Goal: Task Accomplishment & Management: Use online tool/utility

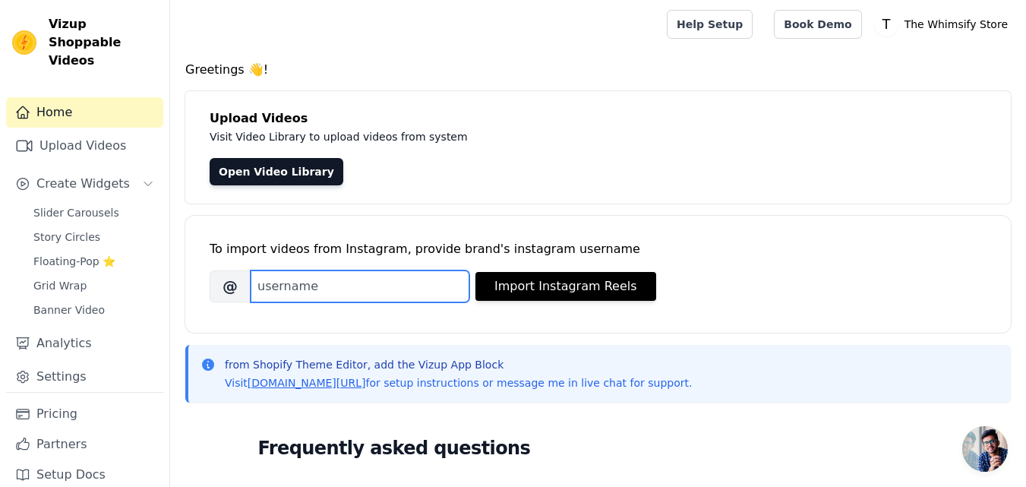
click at [437, 287] on input "Brand's Instagram Username" at bounding box center [360, 286] width 219 height 32
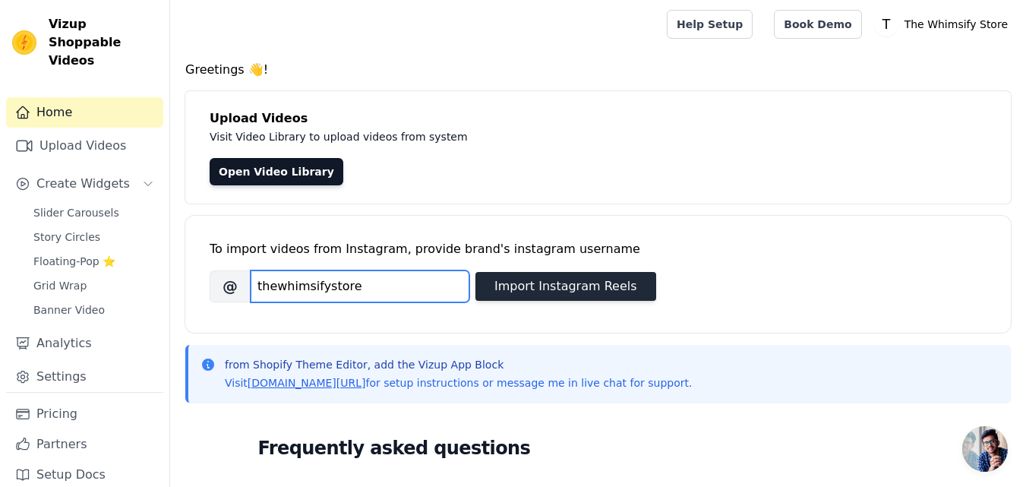
type input "thewhimsifystore"
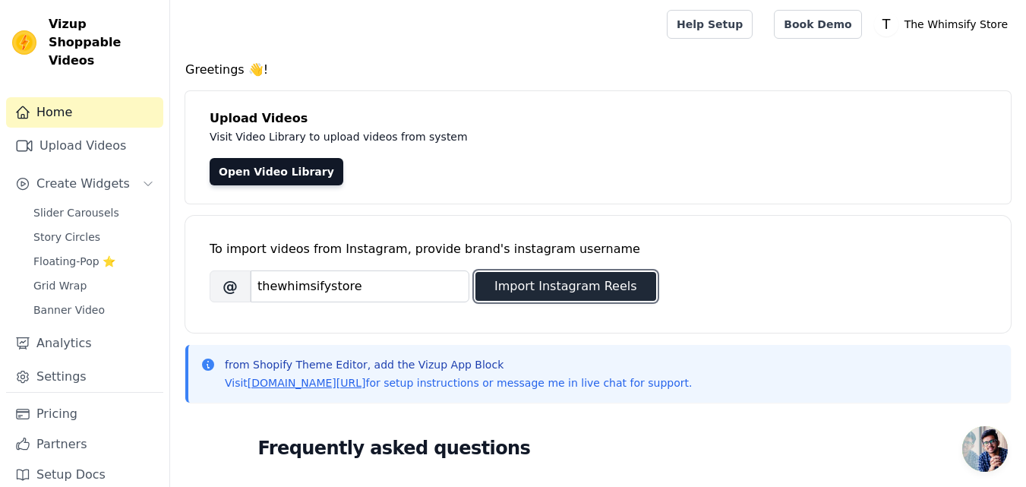
click at [587, 290] on button "Import Instagram Reels" at bounding box center [565, 286] width 181 height 29
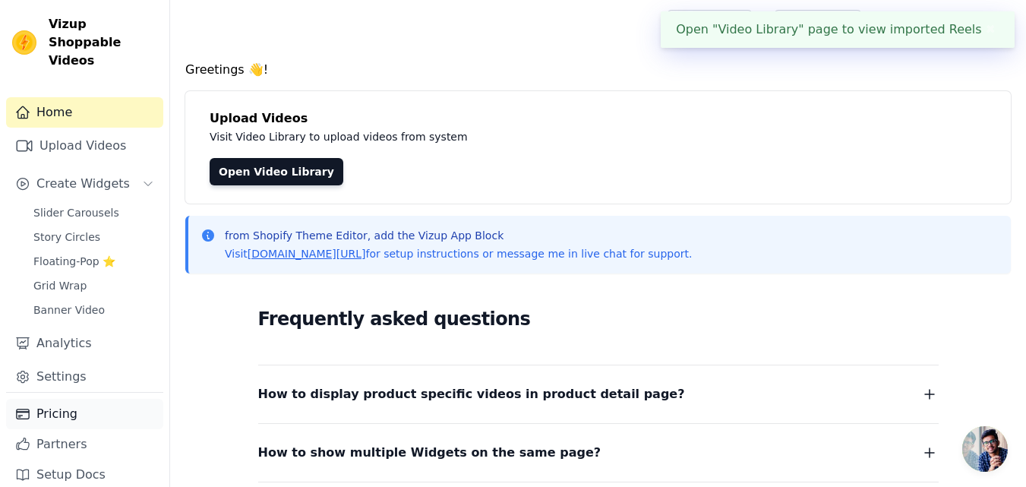
click at [77, 413] on div "Pricing Partners Setup Docs" at bounding box center [84, 447] width 157 height 110
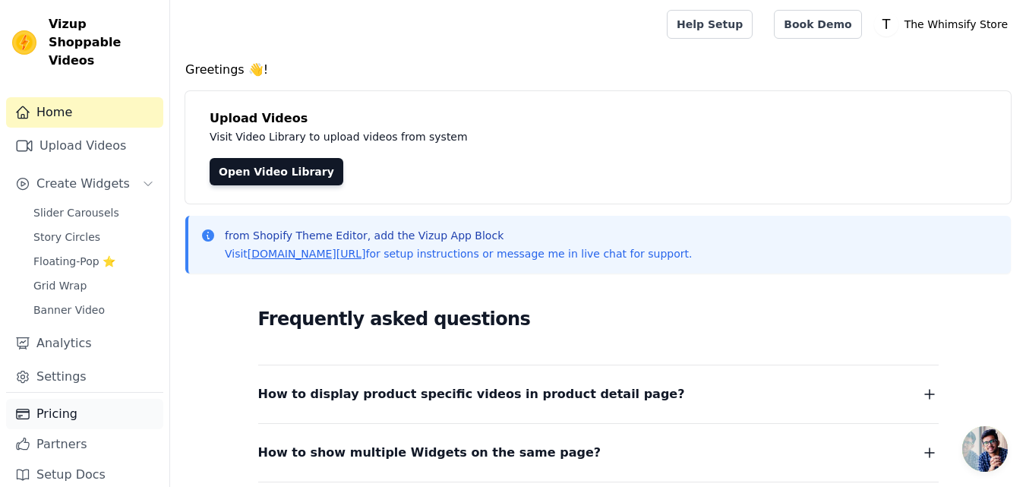
click at [95, 399] on link "Pricing" at bounding box center [84, 414] width 157 height 30
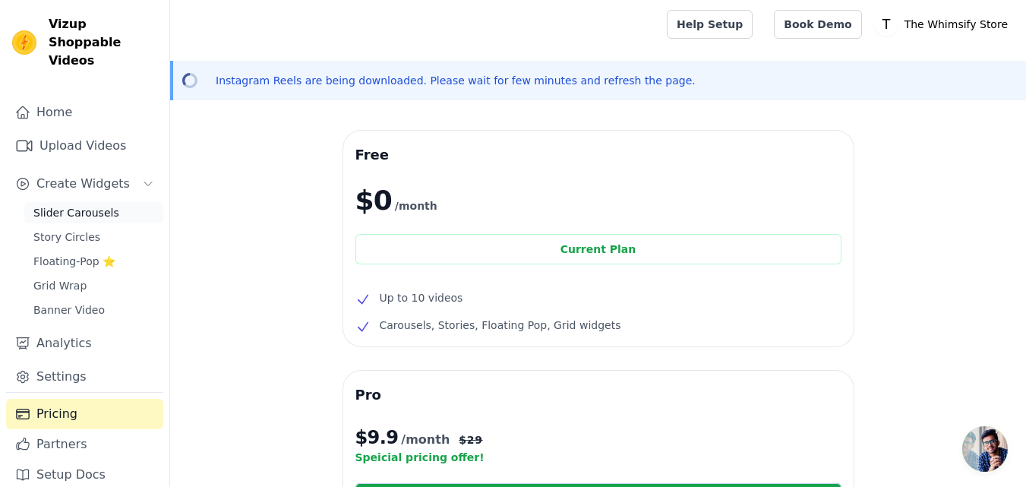
click at [89, 205] on span "Slider Carousels" at bounding box center [76, 212] width 86 height 15
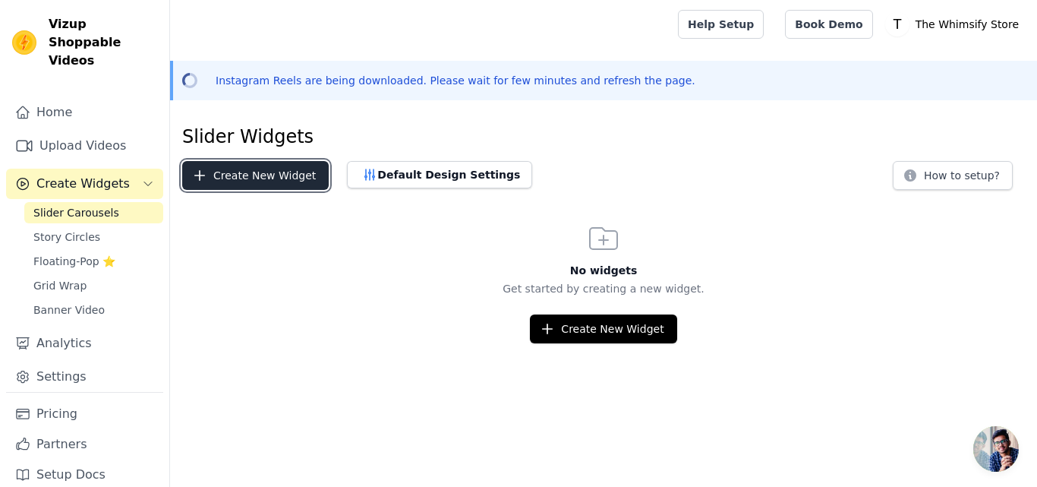
click at [308, 181] on button "Create New Widget" at bounding box center [255, 175] width 147 height 29
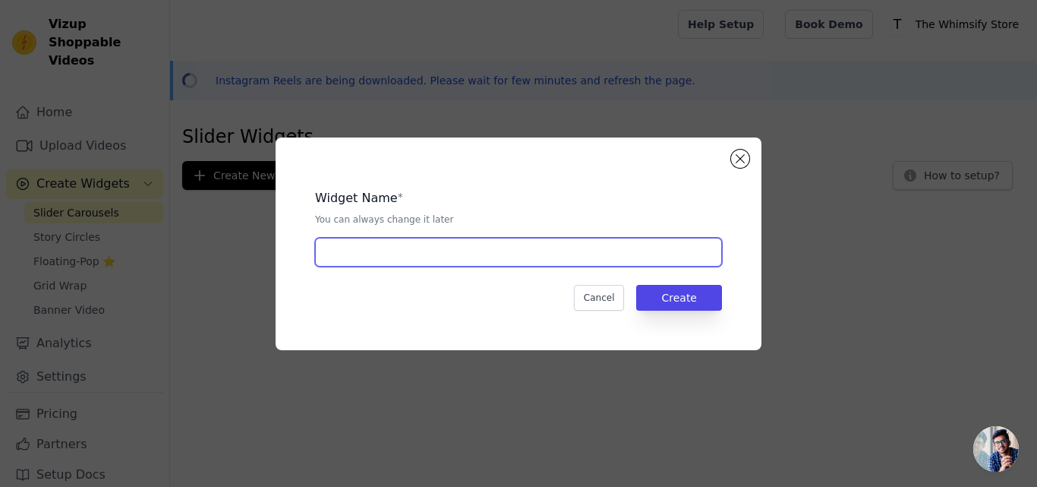
click at [374, 262] on input "text" at bounding box center [518, 252] width 407 height 29
type input "n"
type input "SHOP FROM VIDEOS"
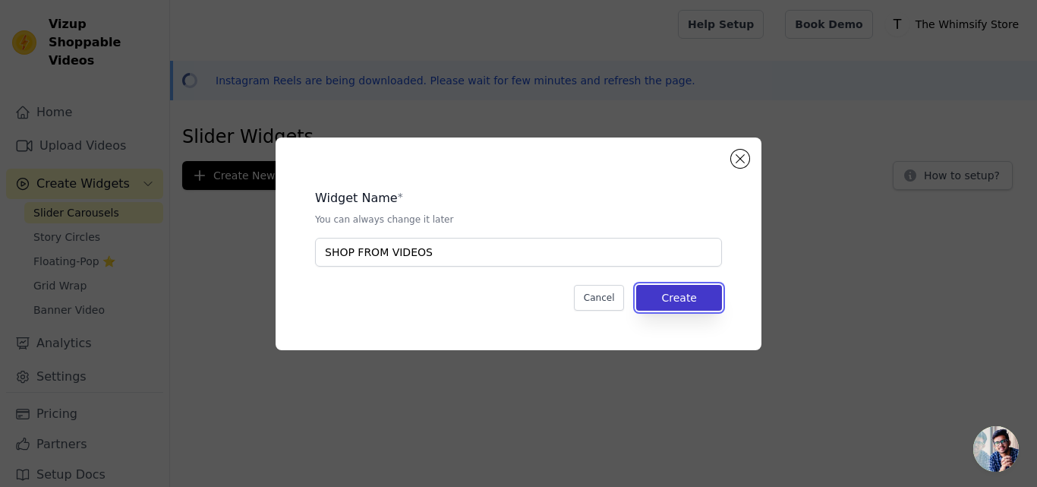
click at [685, 295] on button "Create" at bounding box center [679, 298] width 86 height 26
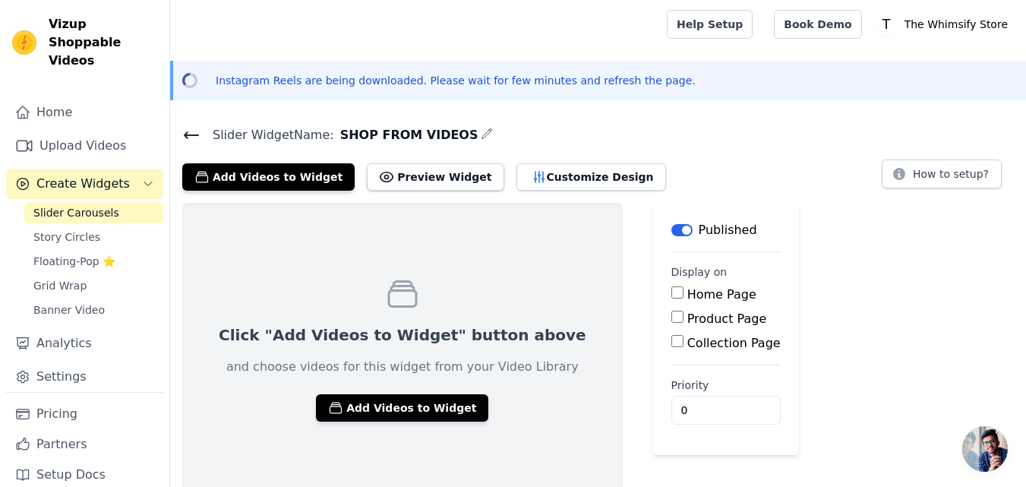
click at [671, 298] on div "Home Page" at bounding box center [725, 295] width 109 height 18
click at [671, 291] on input "Home Page" at bounding box center [677, 292] width 12 height 12
checkbox input "true"
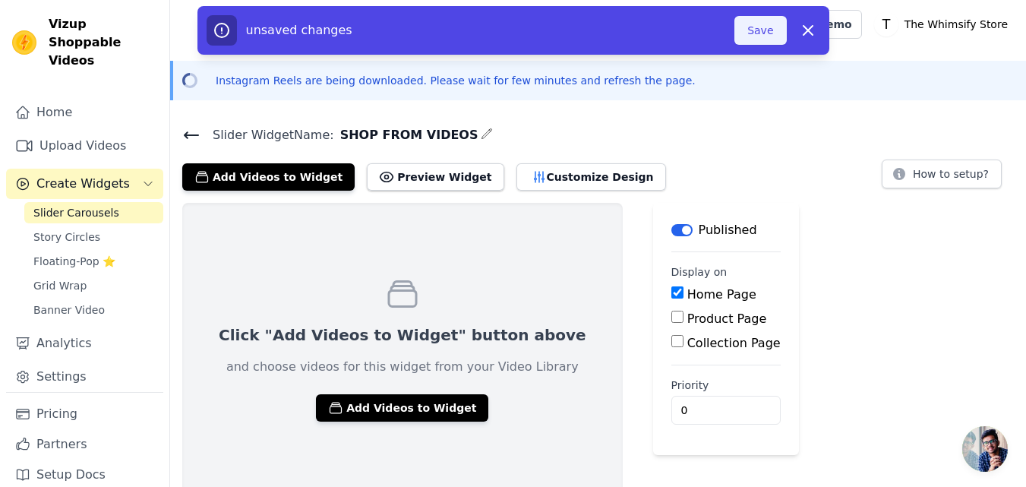
click at [760, 38] on button "Save" at bounding box center [760, 30] width 52 height 29
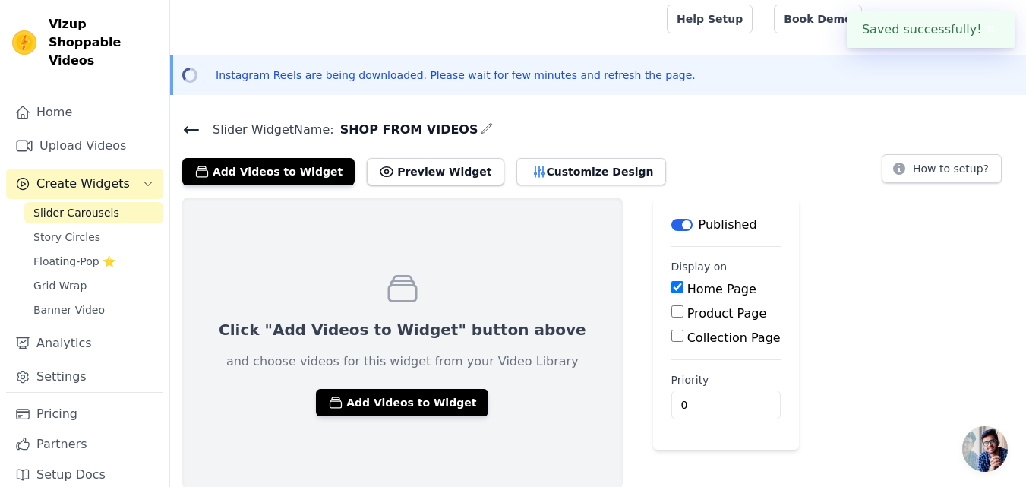
scroll to position [7, 0]
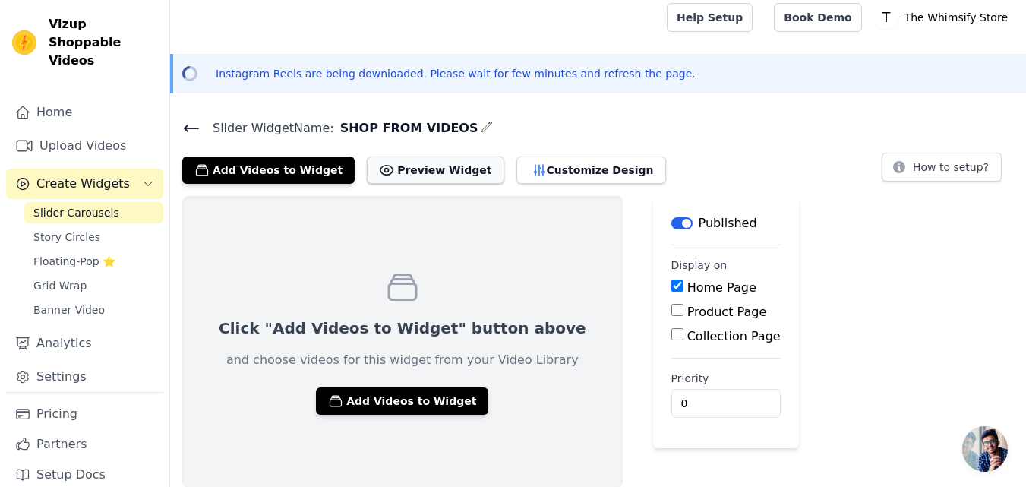
click at [423, 162] on button "Preview Widget" at bounding box center [435, 169] width 137 height 27
click at [374, 409] on button "Add Videos to Widget" at bounding box center [402, 400] width 172 height 27
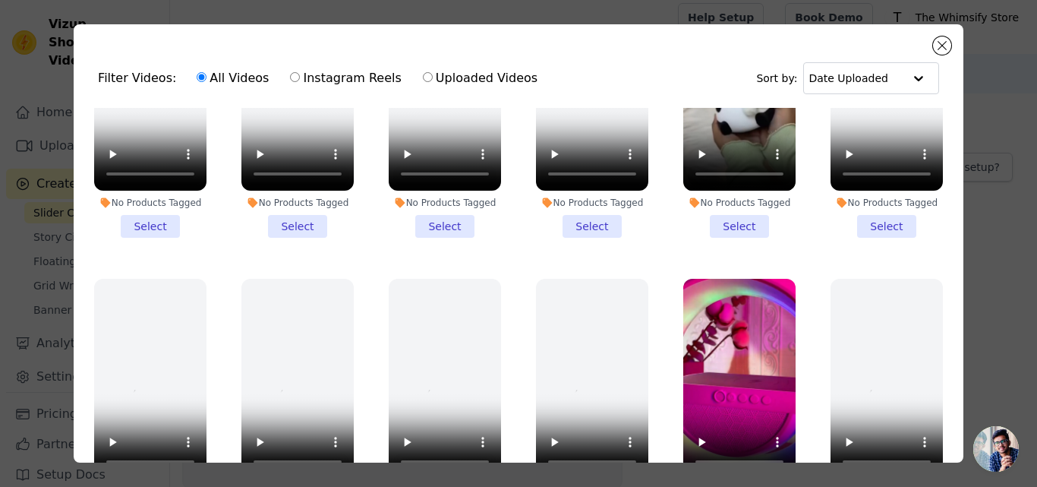
scroll to position [987, 0]
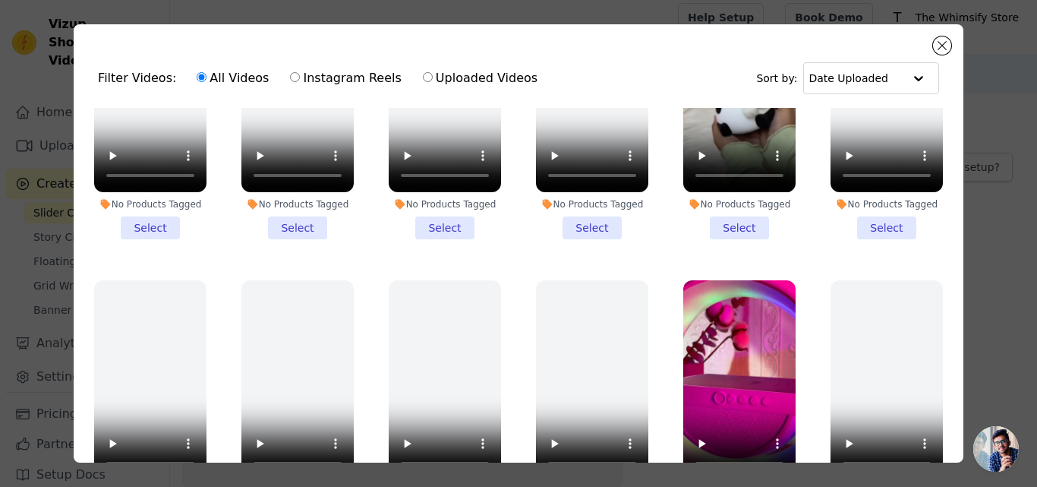
click at [701, 198] on div "No Products Tagged" at bounding box center [739, 204] width 112 height 12
click at [0, 0] on input "No Products Tagged Select" at bounding box center [0, 0] width 0 height 0
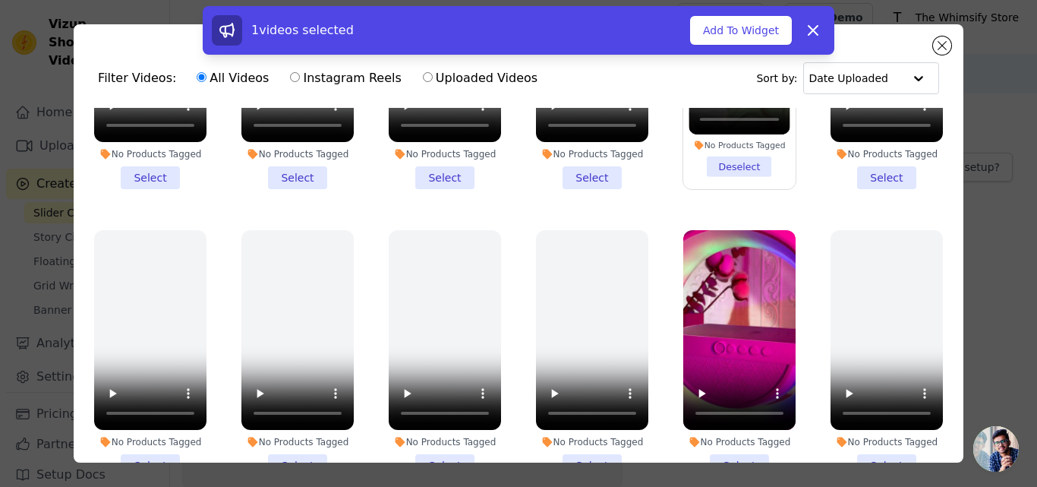
scroll to position [1063, 0]
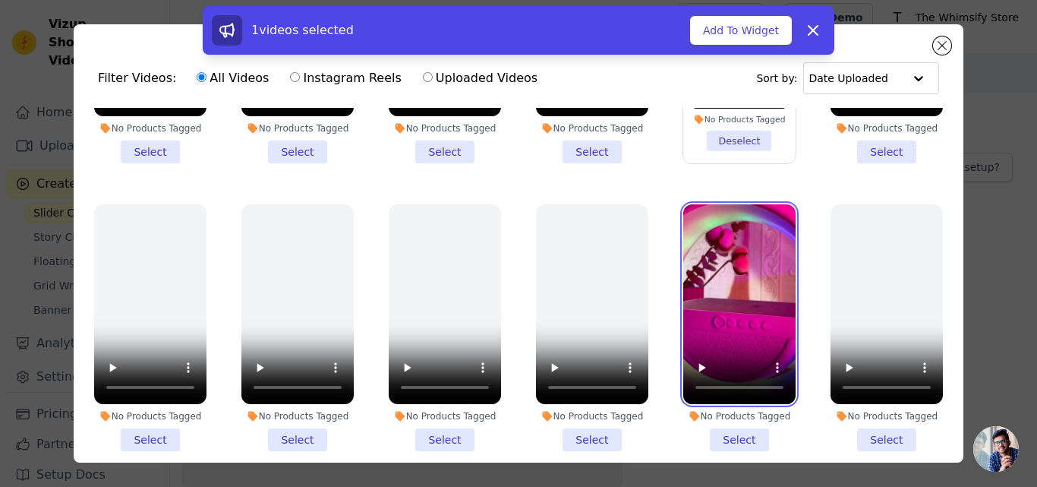
click at [708, 297] on video at bounding box center [739, 304] width 112 height 200
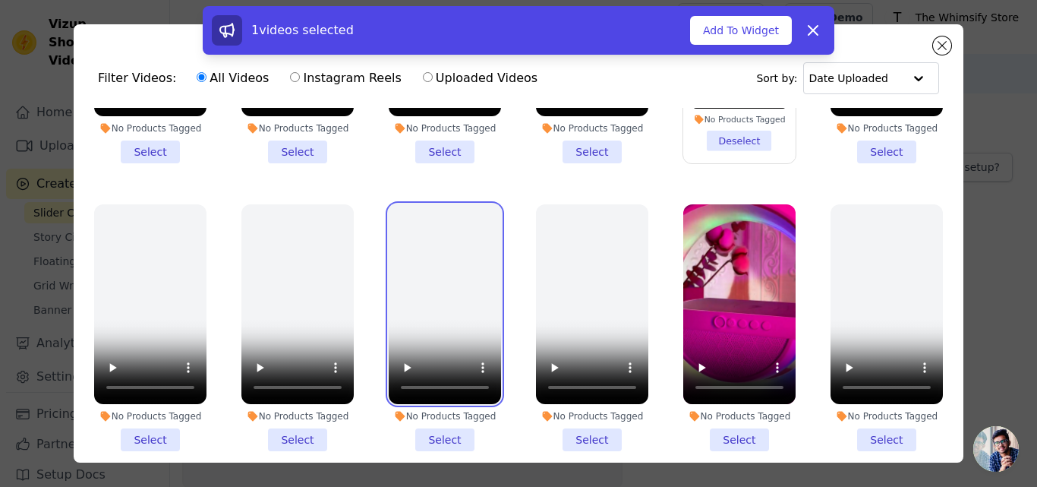
click at [418, 286] on video at bounding box center [445, 304] width 112 height 200
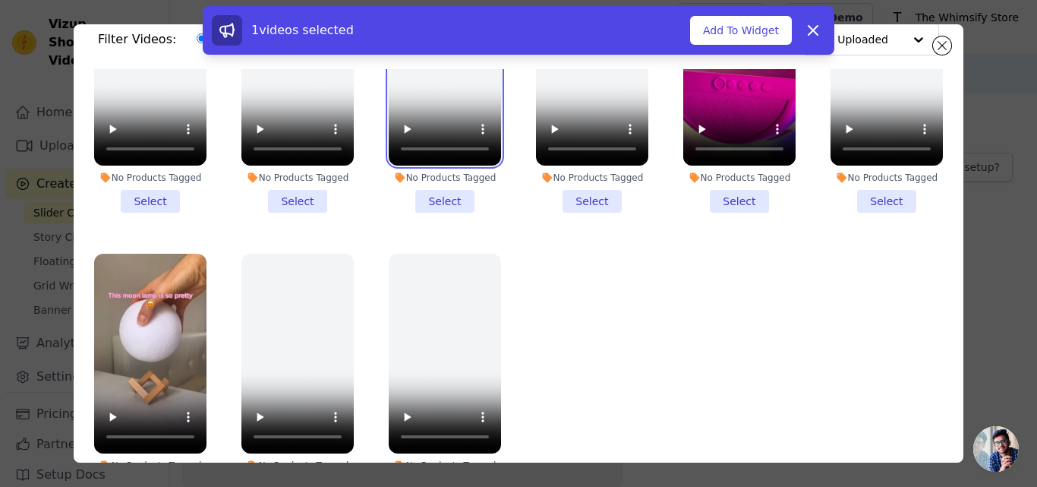
scroll to position [132, 0]
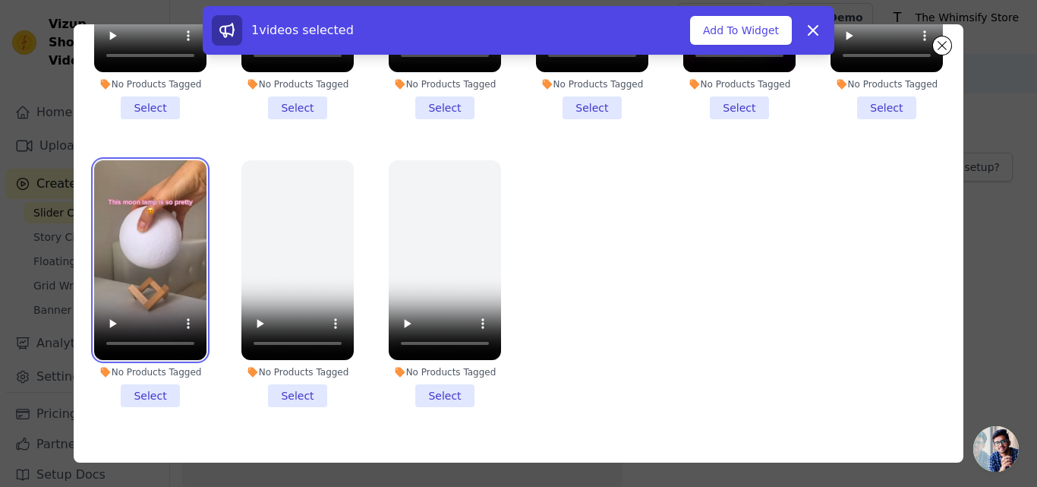
click at [159, 241] on video at bounding box center [150, 260] width 112 height 200
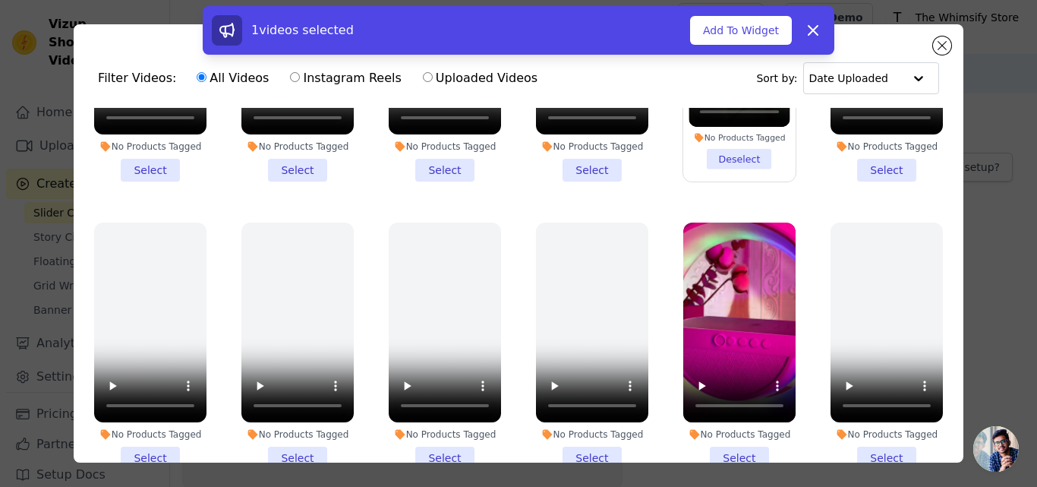
scroll to position [1139, 0]
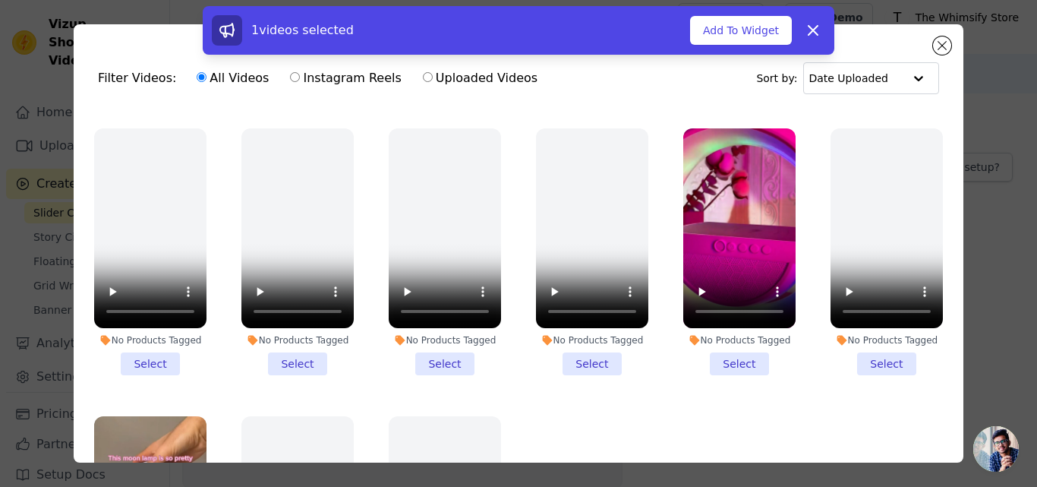
click at [730, 333] on li "No Products Tagged Select" at bounding box center [739, 251] width 112 height 247
click at [0, 0] on input "No Products Tagged Select" at bounding box center [0, 0] width 0 height 0
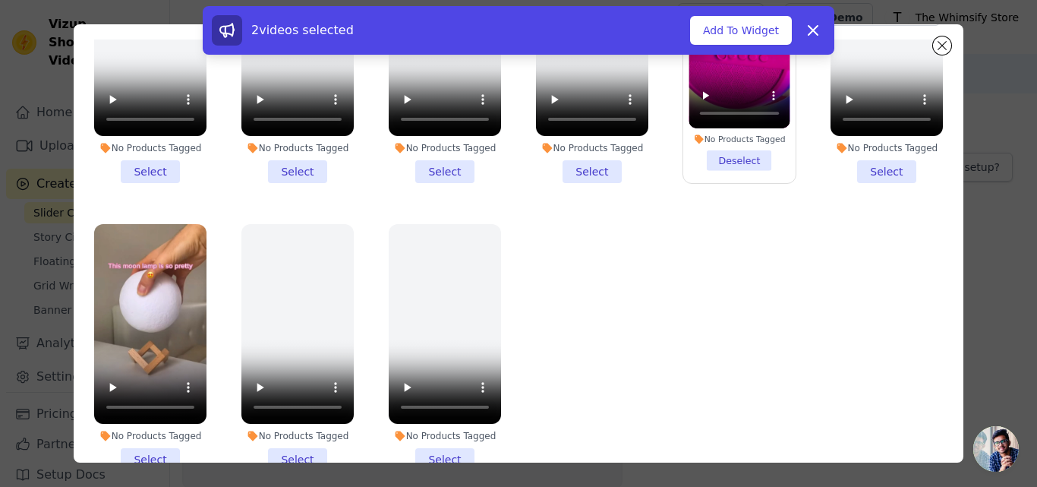
scroll to position [132, 0]
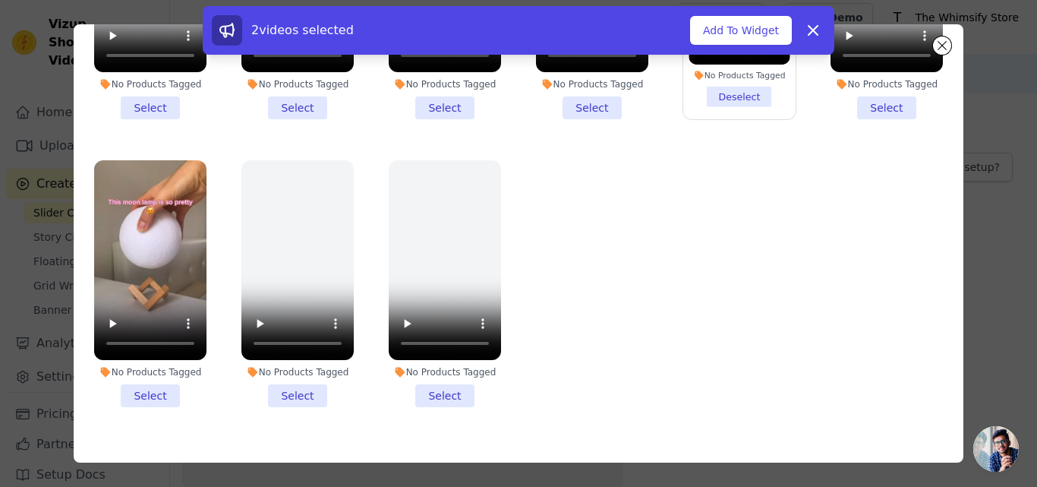
click at [162, 357] on li "No Products Tagged Select" at bounding box center [150, 283] width 112 height 247
click at [0, 0] on input "No Products Tagged Select" at bounding box center [0, 0] width 0 height 0
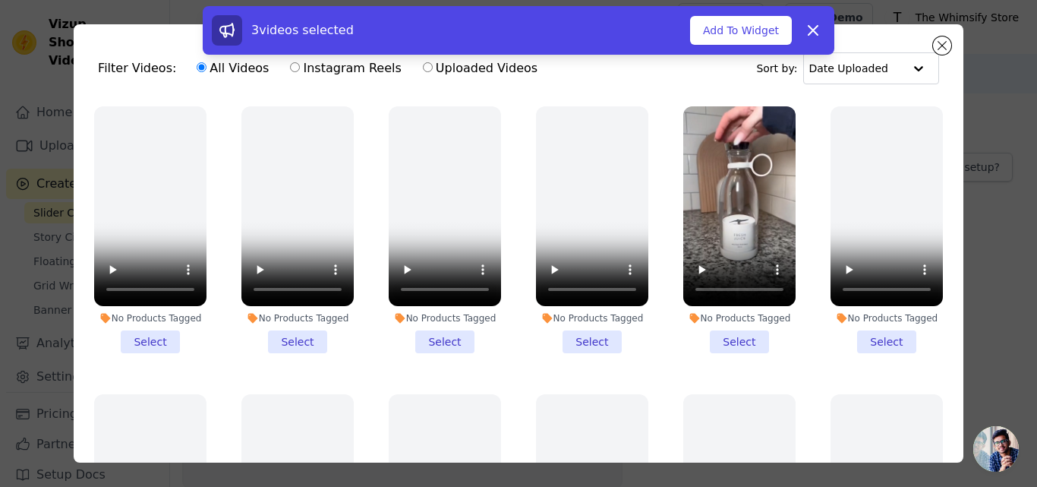
scroll to position [0, 0]
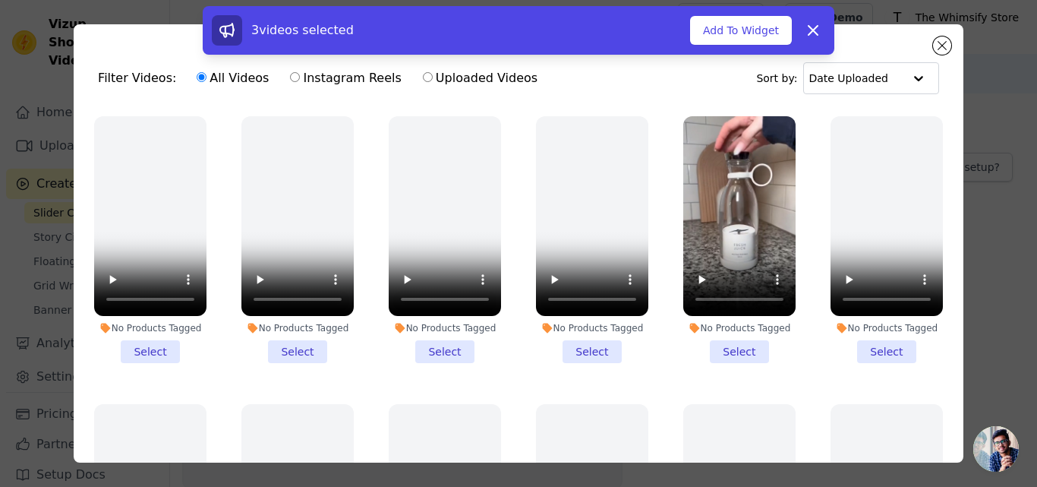
click at [718, 354] on li "No Products Tagged Select" at bounding box center [739, 239] width 112 height 247
click at [0, 0] on input "No Products Tagged Select" at bounding box center [0, 0] width 0 height 0
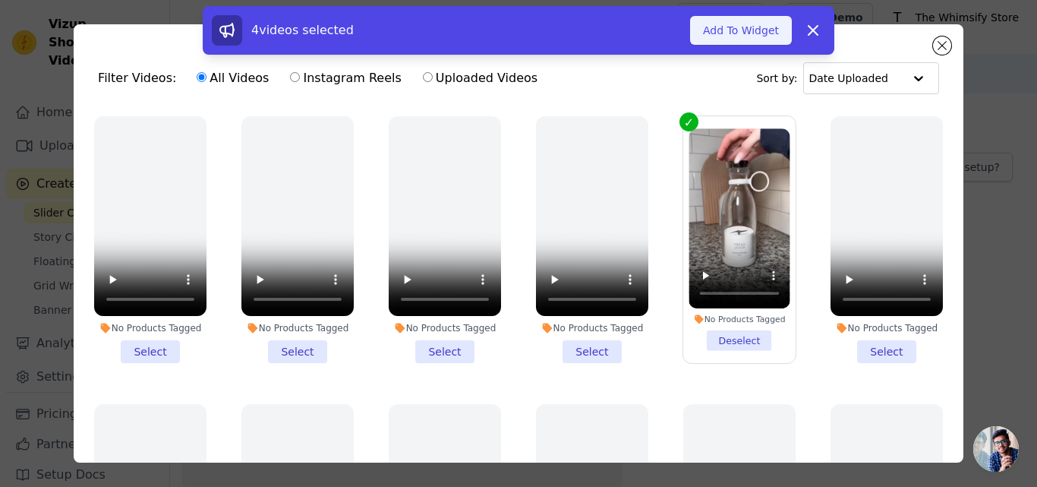
click at [749, 31] on button "Add To Widget" at bounding box center [741, 30] width 102 height 29
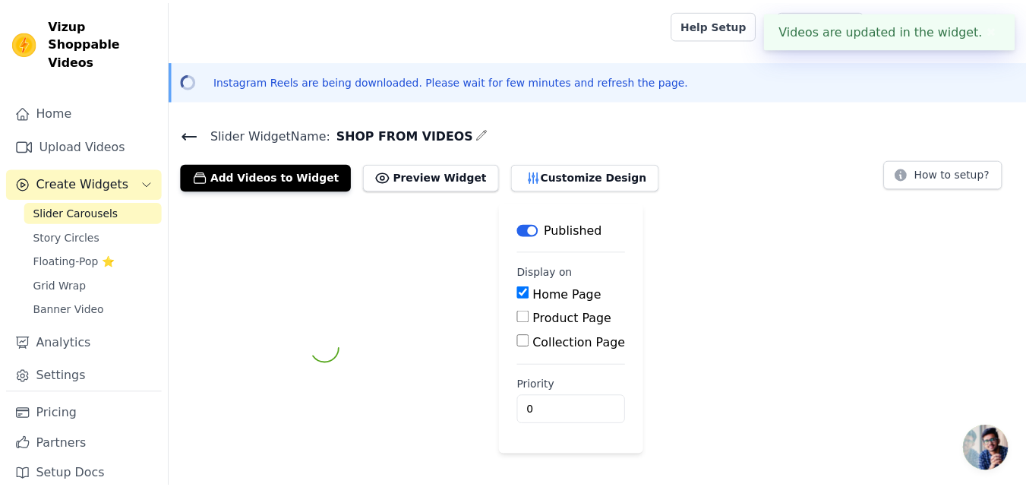
scroll to position [7, 0]
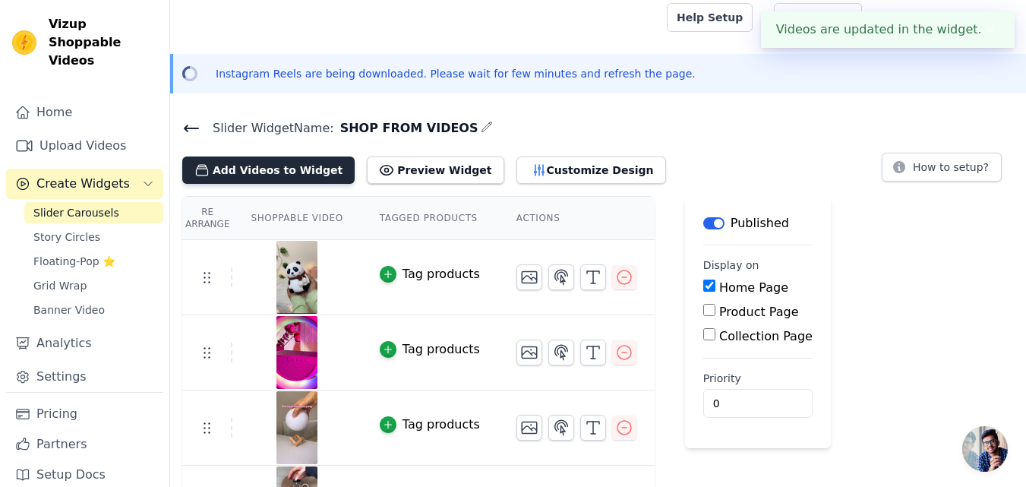
click at [314, 175] on button "Add Videos to Widget" at bounding box center [268, 169] width 172 height 27
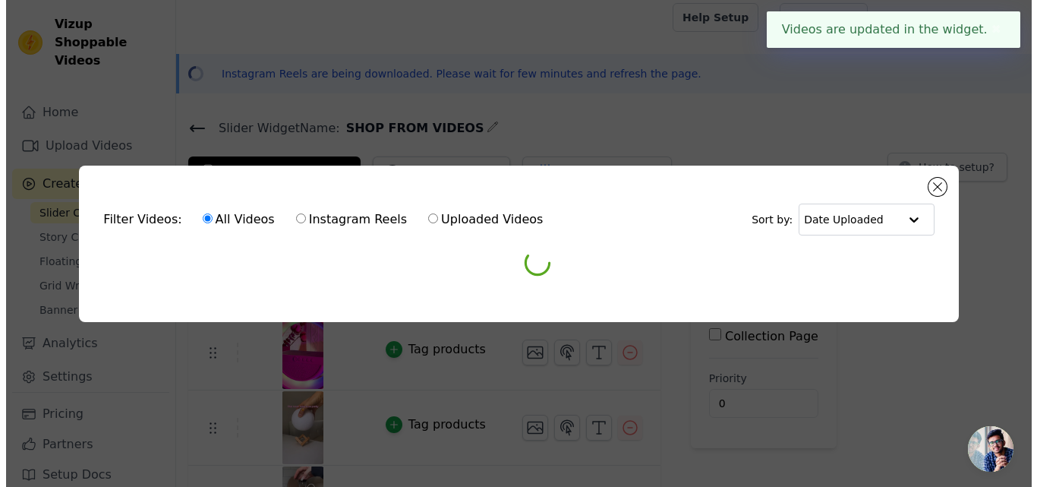
scroll to position [0, 0]
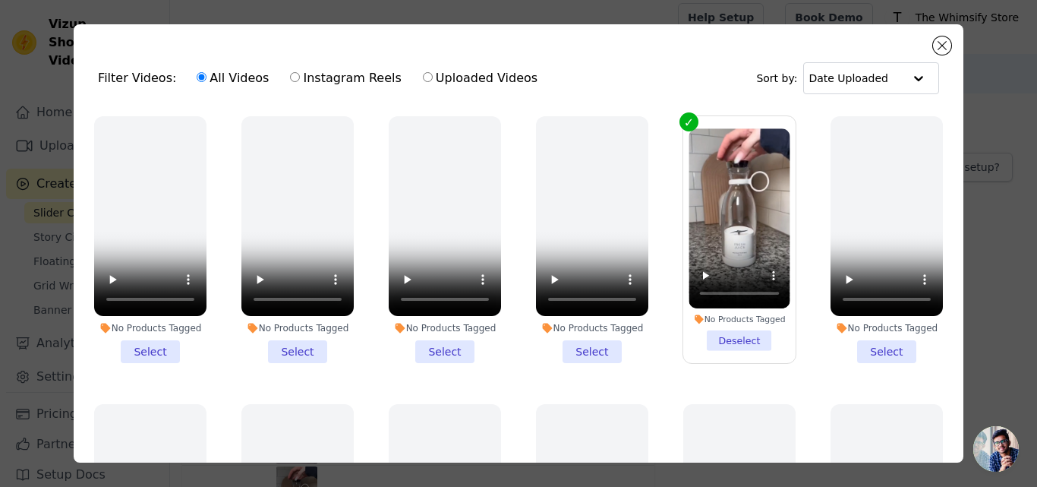
click at [437, 77] on label "Uploaded Videos" at bounding box center [480, 78] width 116 height 20
click at [433, 77] on input "Uploaded Videos" at bounding box center [428, 77] width 10 height 10
radio input "true"
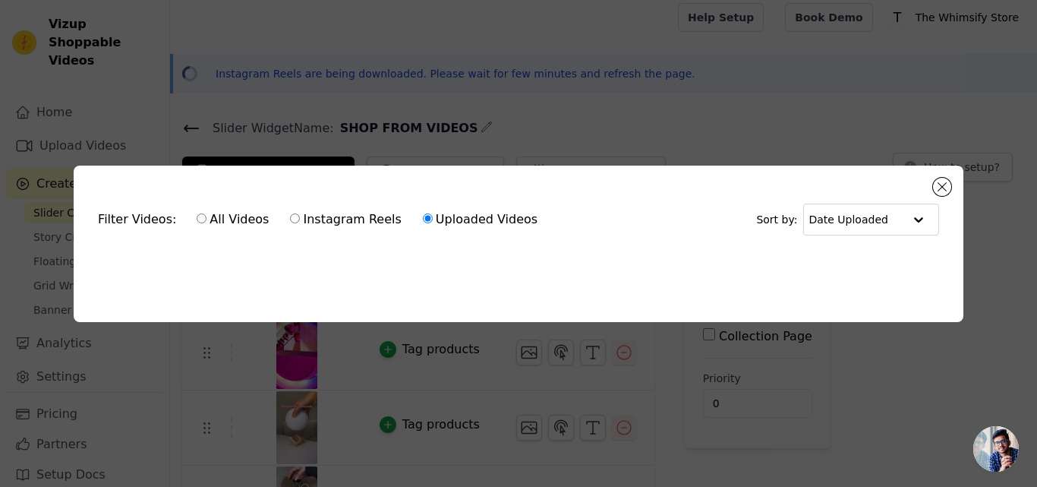
click at [368, 267] on ul at bounding box center [519, 261] width 866 height 24
click at [196, 224] on label "All Videos" at bounding box center [233, 220] width 74 height 20
click at [197, 223] on input "All Videos" at bounding box center [202, 218] width 10 height 10
radio input "true"
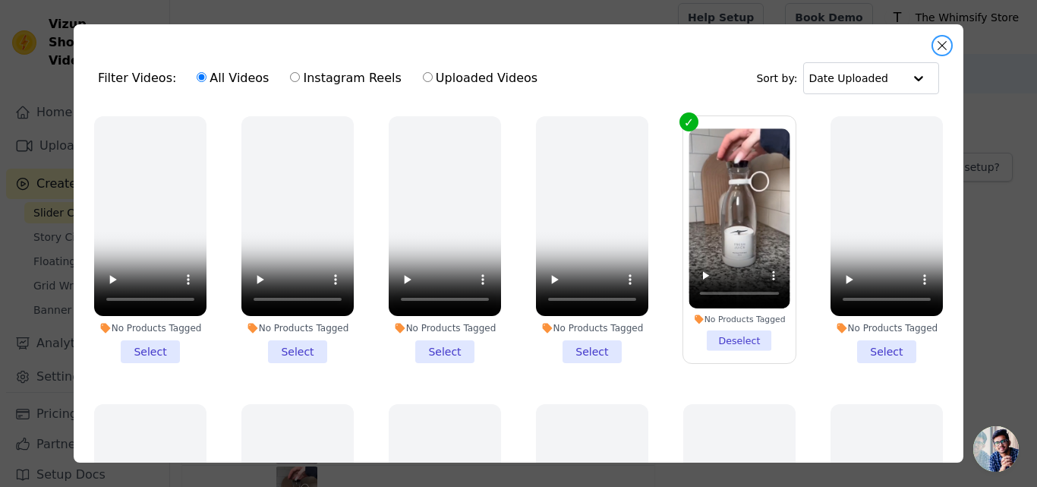
click at [942, 45] on button "Close modal" at bounding box center [942, 45] width 18 height 18
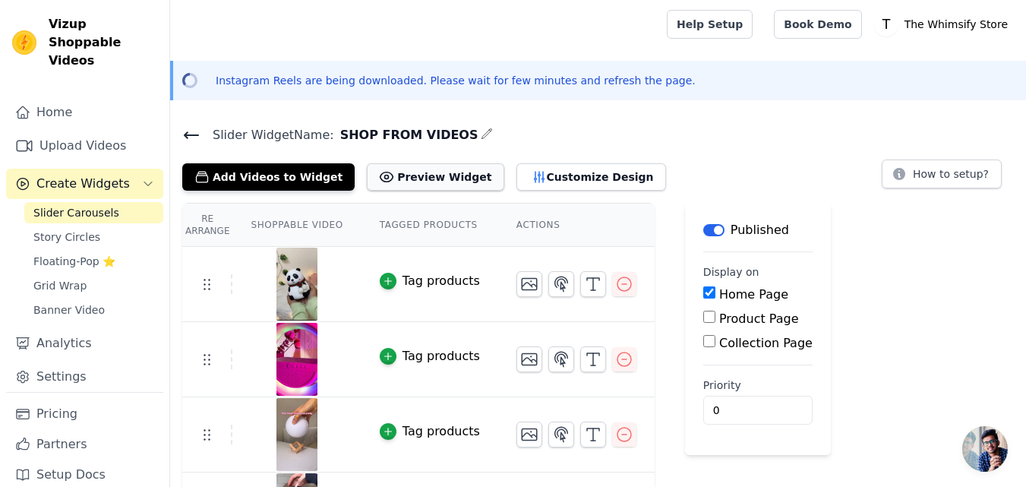
click at [415, 185] on button "Preview Widget" at bounding box center [435, 176] width 137 height 27
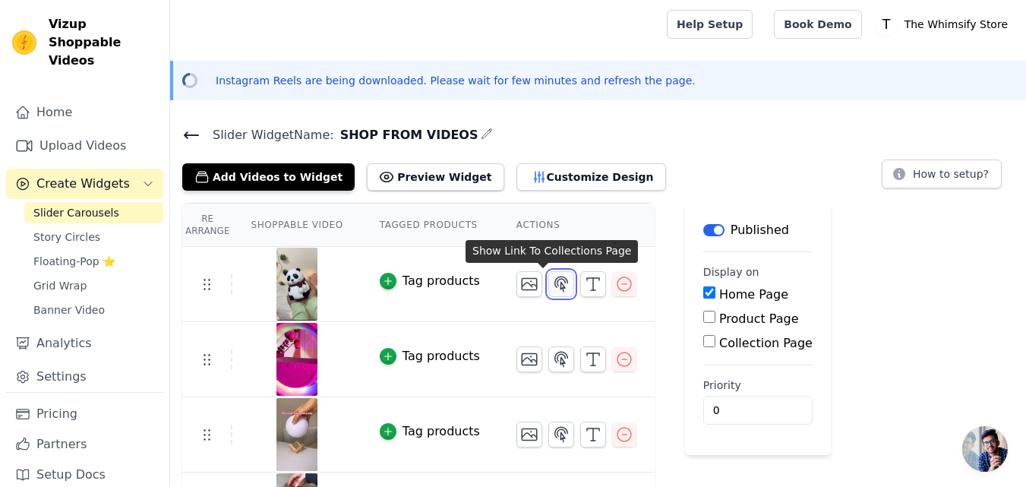
click at [552, 286] on icon "button" at bounding box center [561, 284] width 18 height 18
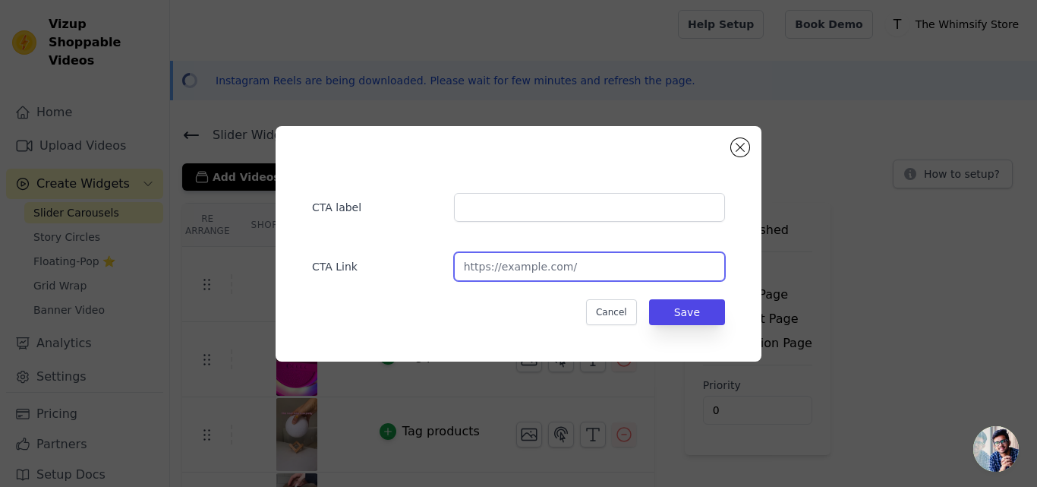
click at [560, 260] on input "url" at bounding box center [589, 266] width 271 height 29
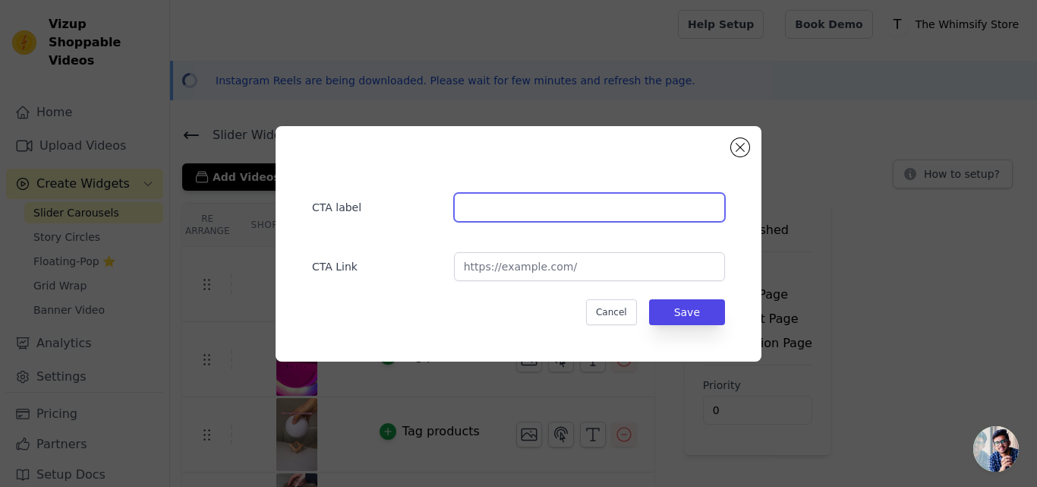
click at [570, 210] on input "text" at bounding box center [589, 207] width 271 height 29
type input "SHOP NOW"
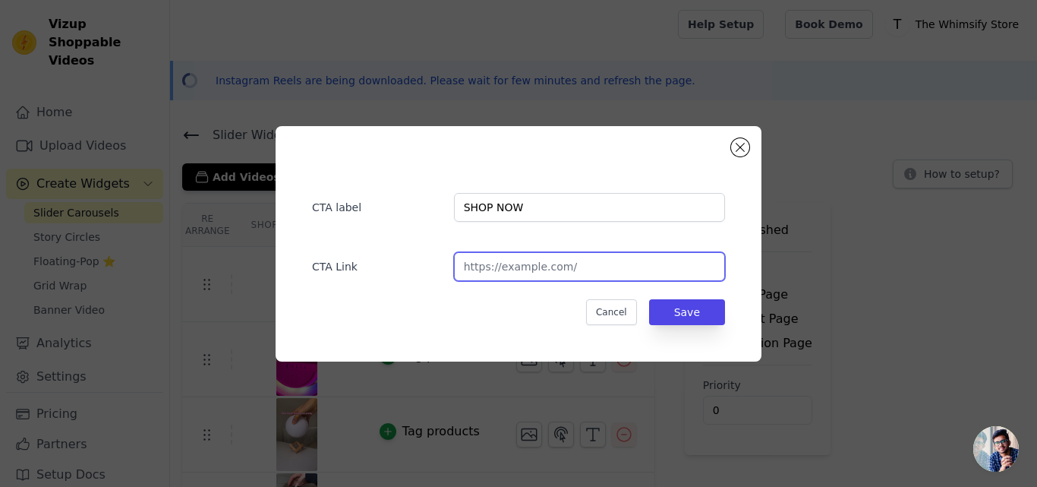
click at [598, 272] on input "url" at bounding box center [589, 266] width 271 height 29
paste input "https://thewhimsifystore.com/products/silicone-panda-lamp"
type input "https://thewhimsifystore.com/products/silicone-panda-lamp"
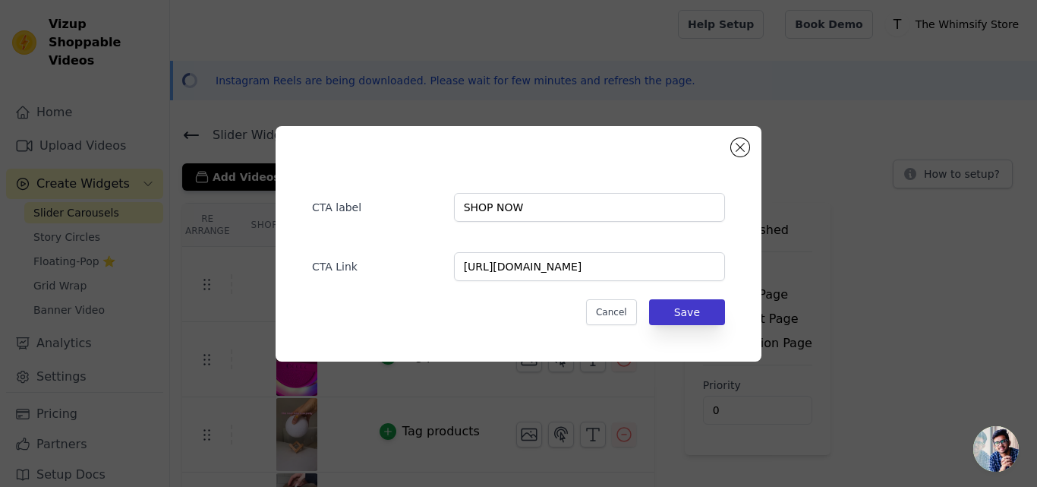
drag, startPoint x: 690, startPoint y: 287, endPoint x: 693, endPoint y: 299, distance: 12.4
click at [691, 287] on div "CTA label SHOP NOW CTA Link https://thewhimsifystore.com/products/silicone-pand…" at bounding box center [518, 243] width 437 height 187
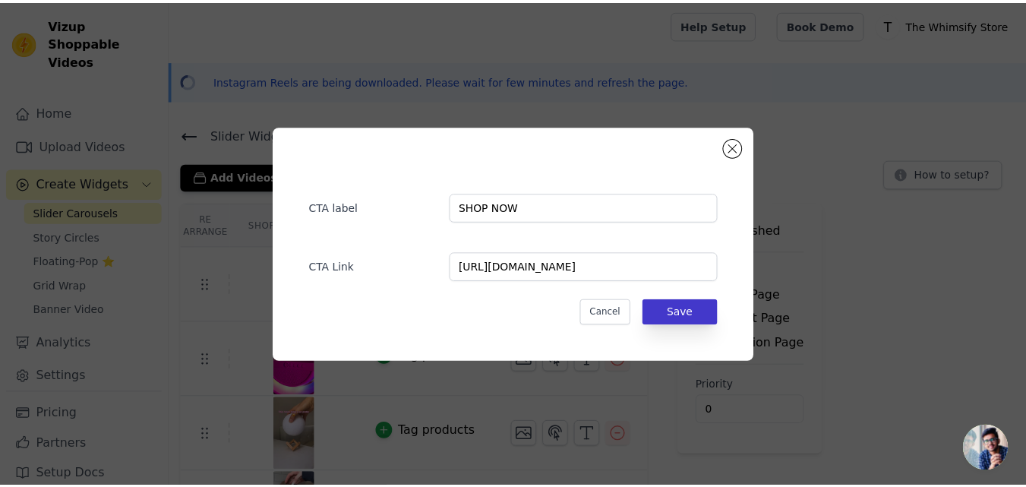
scroll to position [0, 0]
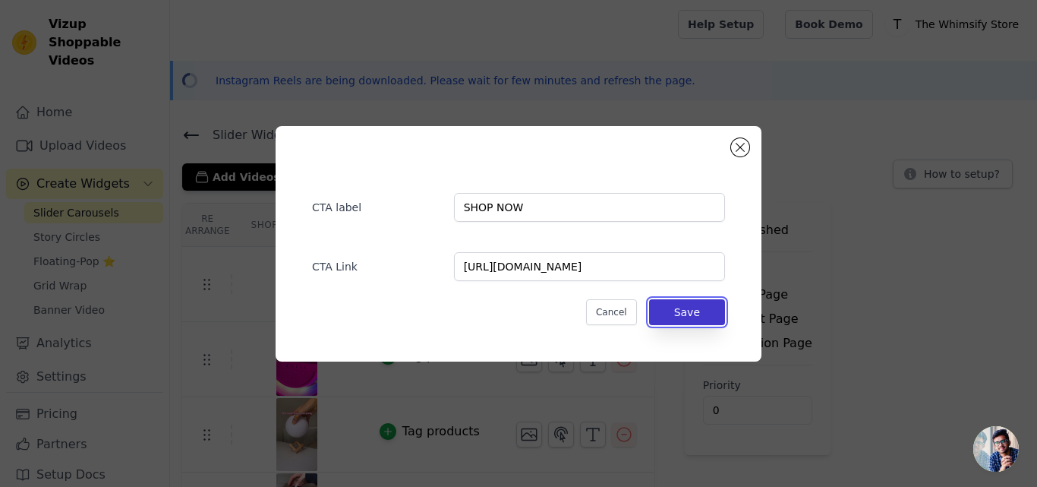
click at [694, 305] on button "Save" at bounding box center [687, 312] width 76 height 26
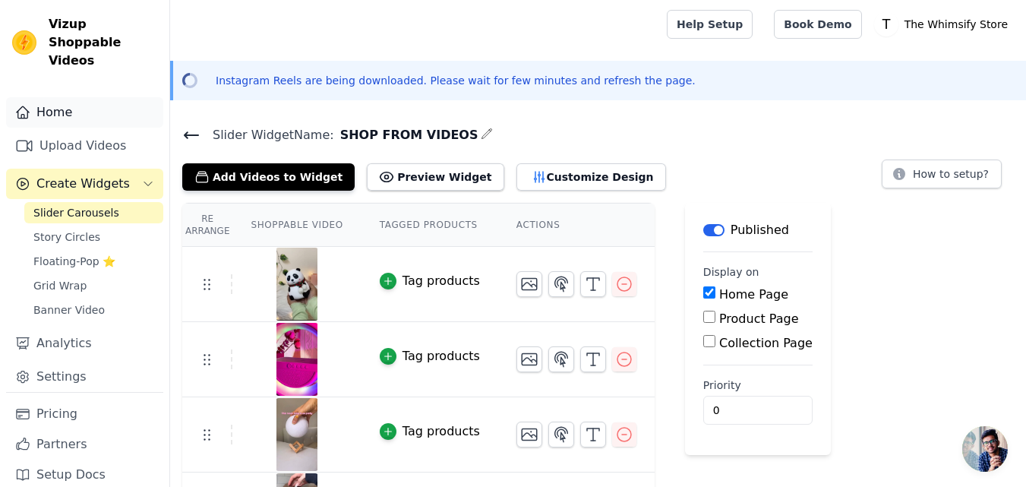
click at [119, 108] on link "Home" at bounding box center [84, 112] width 157 height 30
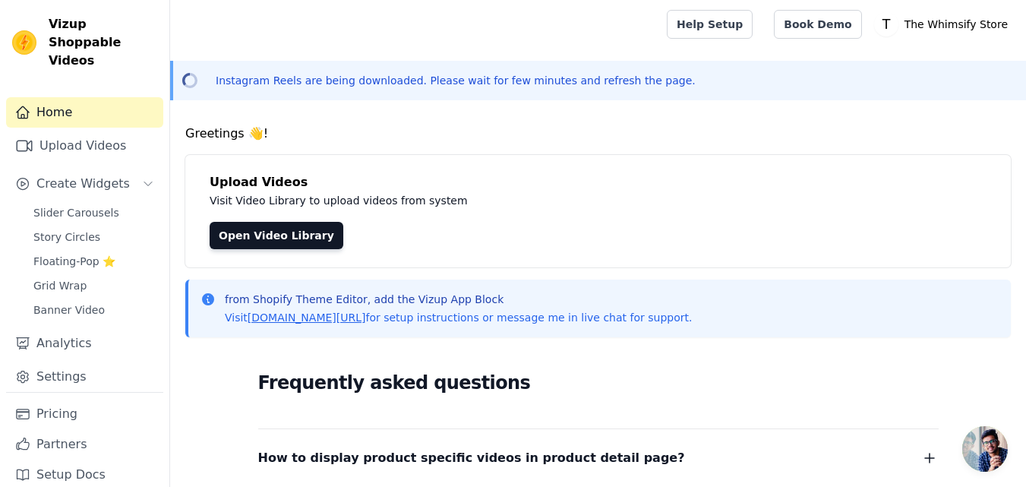
scroll to position [300, 0]
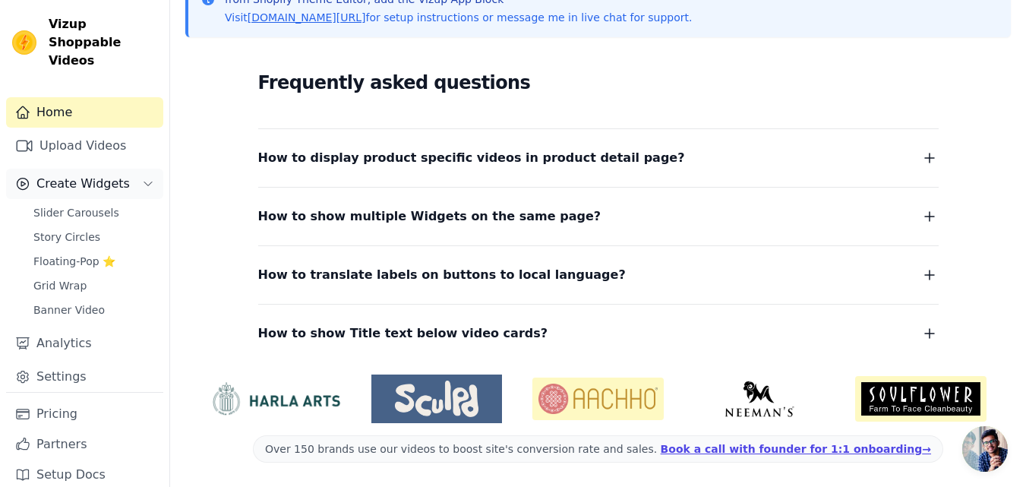
click at [94, 175] on span "Create Widgets" at bounding box center [82, 184] width 93 height 18
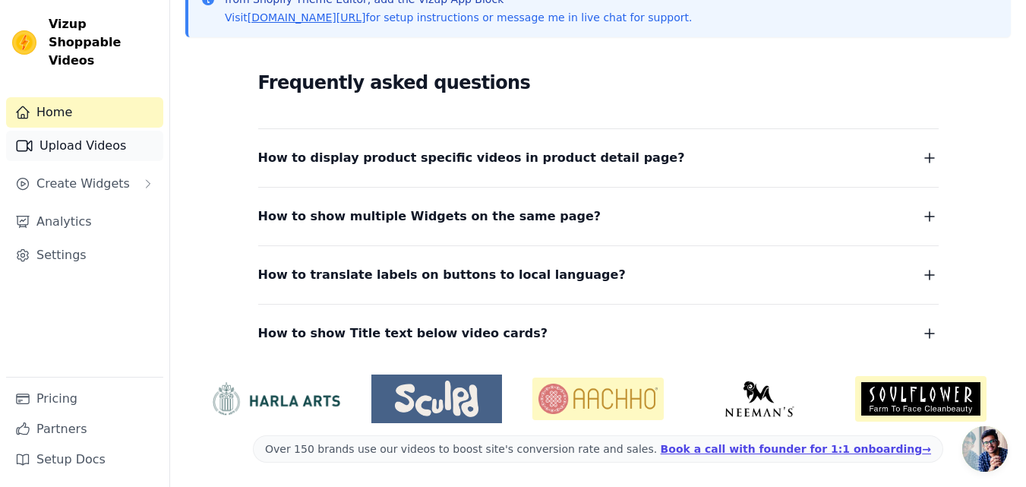
click at [106, 131] on link "Upload Videos" at bounding box center [84, 146] width 157 height 30
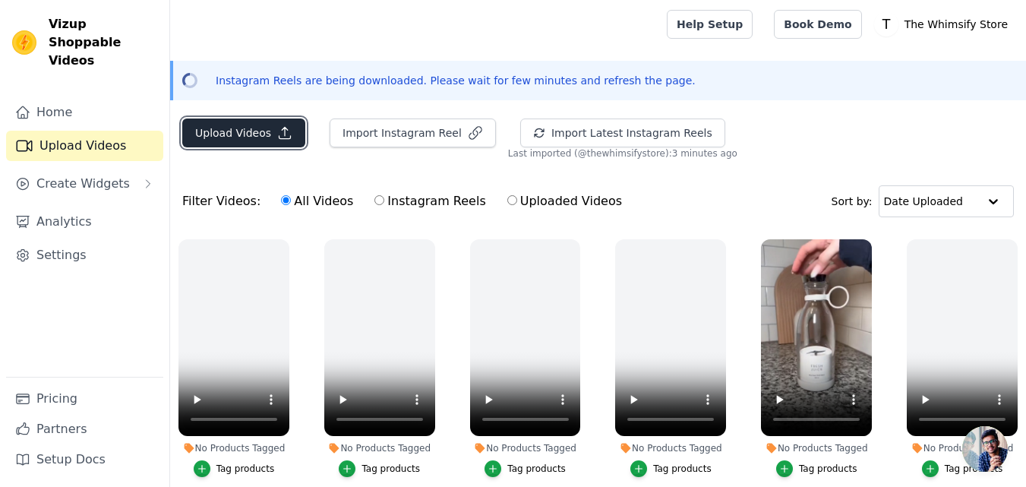
click at [286, 127] on icon "button" at bounding box center [284, 132] width 15 height 15
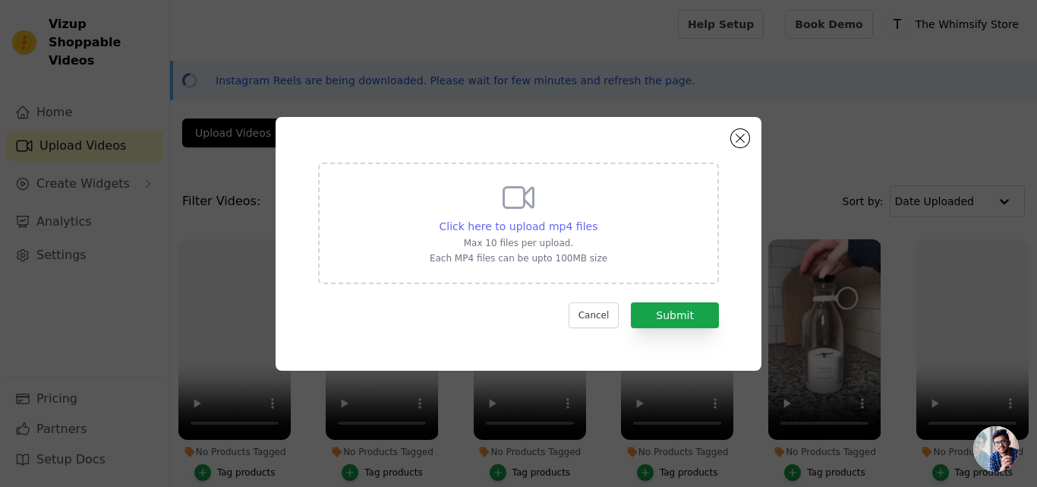
click at [554, 222] on span "Click here to upload mp4 files" at bounding box center [519, 226] width 159 height 12
click at [597, 219] on input "Click here to upload mp4 files Max 10 files per upload. Each MP4 files can be u…" at bounding box center [597, 218] width 1 height 1
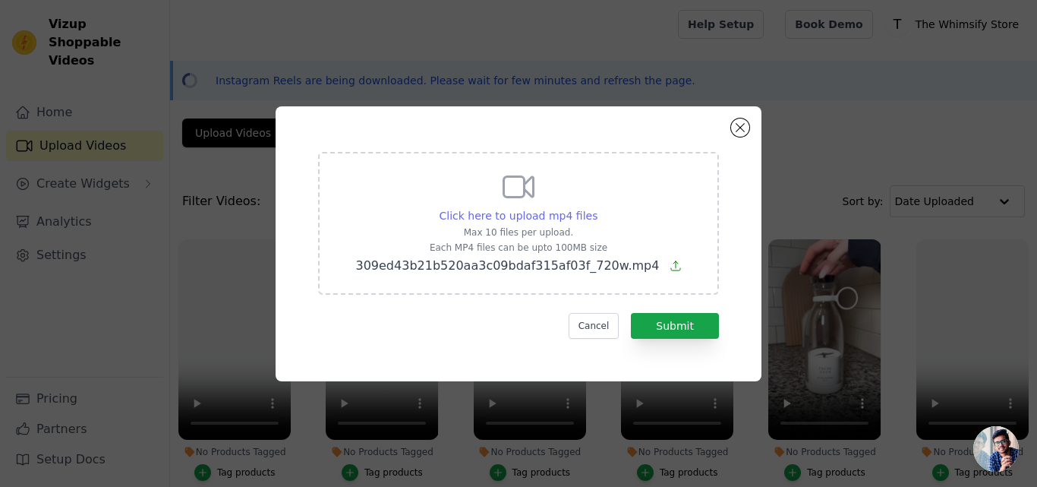
click at [519, 213] on span "Click here to upload mp4 files" at bounding box center [519, 216] width 159 height 12
click at [597, 208] on input "Click here to upload mp4 files Max 10 files per upload. Each MP4 files can be u…" at bounding box center [597, 207] width 1 height 1
type input "C:\fakepath\4b4ac6ffbeeae6362287ab1f52078e71.mp4"
click at [651, 330] on button "Submit" at bounding box center [675, 326] width 88 height 26
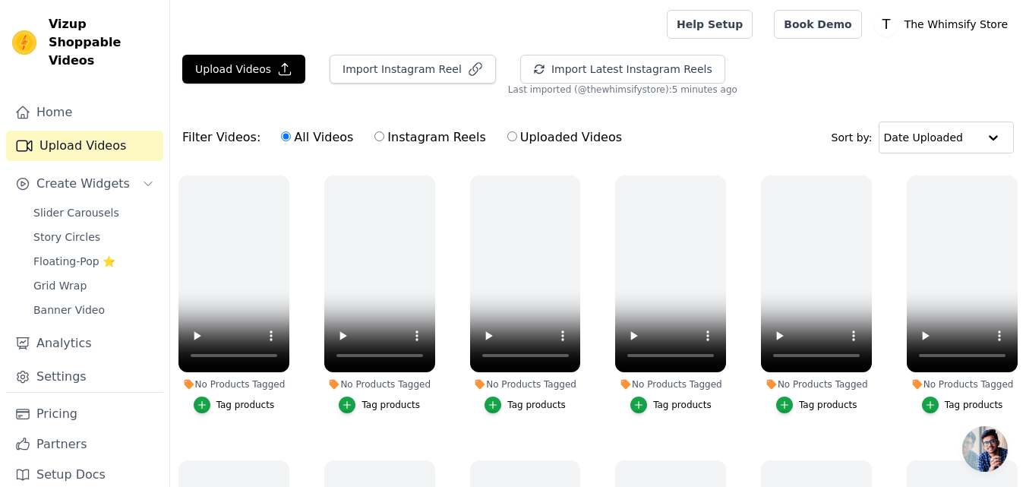
click at [506, 142] on label "Uploaded Videos" at bounding box center [564, 138] width 116 height 20
click at [507, 141] on input "Uploaded Videos" at bounding box center [512, 136] width 10 height 10
radio input "true"
